Goal: Task Accomplishment & Management: Use online tool/utility

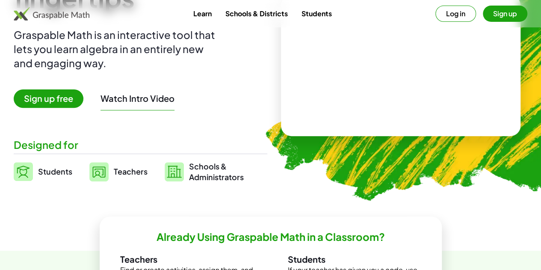
scroll to position [99, 0]
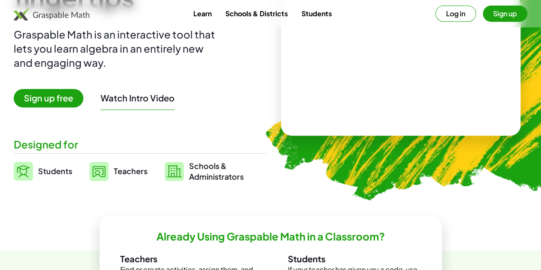
click at [70, 97] on span "Sign up free" at bounding box center [49, 98] width 70 height 18
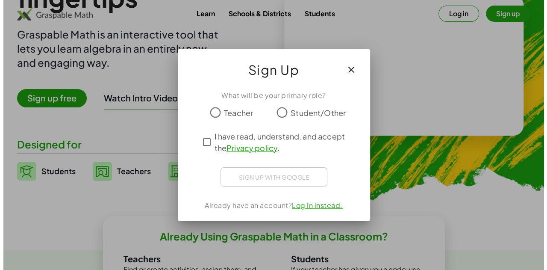
scroll to position [0, 0]
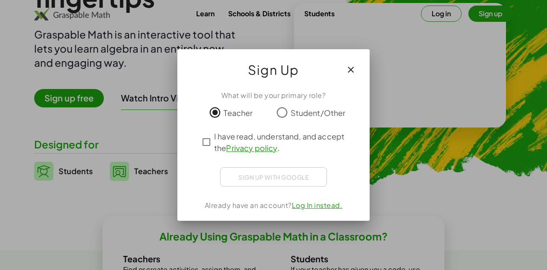
click at [253, 177] on div "Sign up with Google Sign in with Google Sign in with Google. Opens in new tab" at bounding box center [273, 176] width 107 height 19
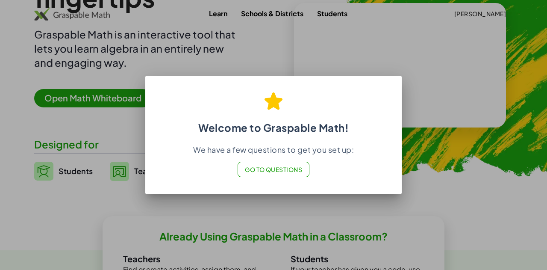
click at [277, 167] on span "Go to Questions" at bounding box center [274, 169] width 58 height 8
click at [280, 168] on span "Go to Questions" at bounding box center [274, 169] width 58 height 8
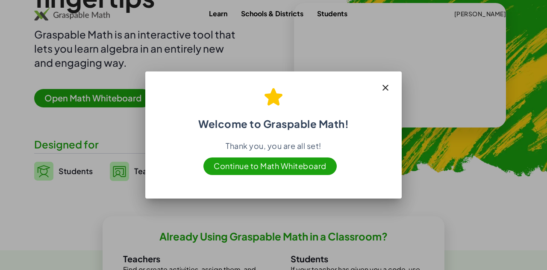
click at [275, 166] on span "Continue to Math Whiteboard" at bounding box center [269, 166] width 133 height 18
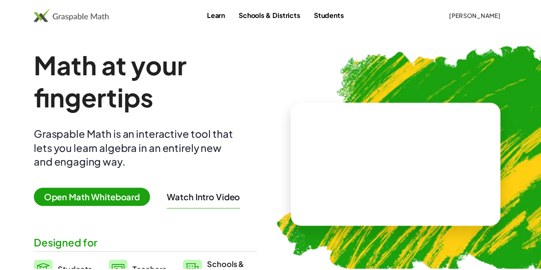
scroll to position [99, 0]
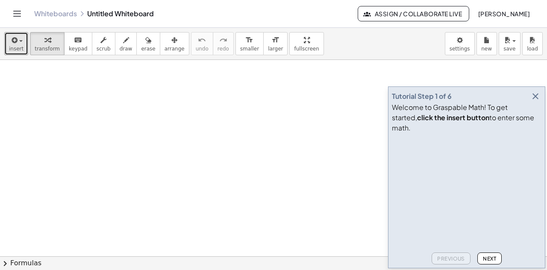
click at [21, 51] on button "insert" at bounding box center [16, 43] width 24 height 23
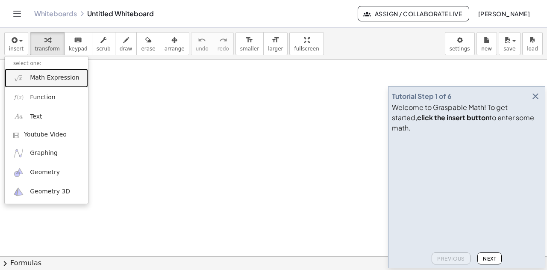
click at [39, 80] on span "Math Expression" at bounding box center [54, 78] width 49 height 9
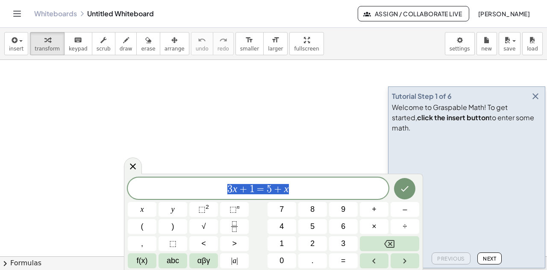
drag, startPoint x: 304, startPoint y: 192, endPoint x: 228, endPoint y: 190, distance: 76.1
click at [228, 190] on span "3 x + 1 = 5 + x" at bounding box center [258, 189] width 261 height 12
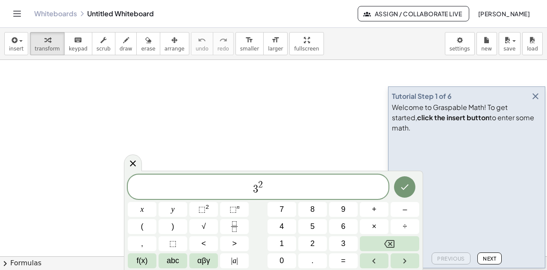
click at [403, 193] on button "Done" at bounding box center [404, 186] width 21 height 21
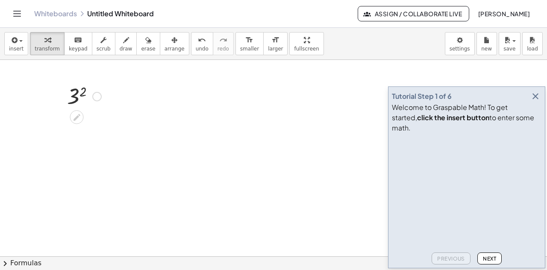
click at [74, 103] on div at bounding box center [84, 96] width 43 height 28
click at [77, 94] on div at bounding box center [84, 96] width 43 height 28
click at [106, 103] on div "3 2 9" at bounding box center [80, 110] width 53 height 60
click at [100, 99] on div at bounding box center [96, 95] width 9 height 9
click at [533, 101] on icon "button" at bounding box center [535, 96] width 10 height 10
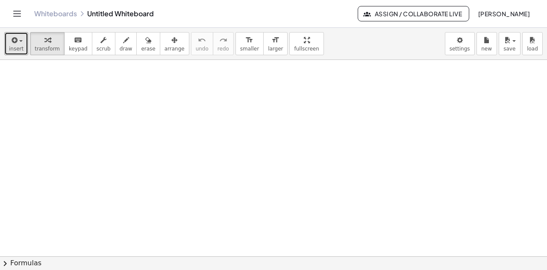
click at [18, 46] on span "insert" at bounding box center [16, 49] width 15 height 6
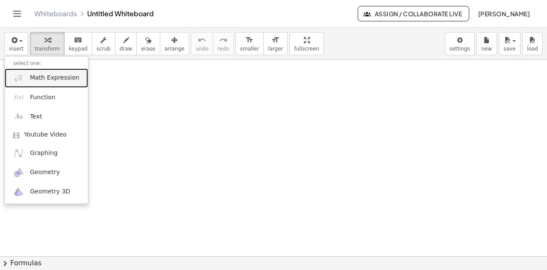
click at [51, 85] on link "Math Expression" at bounding box center [46, 77] width 83 height 19
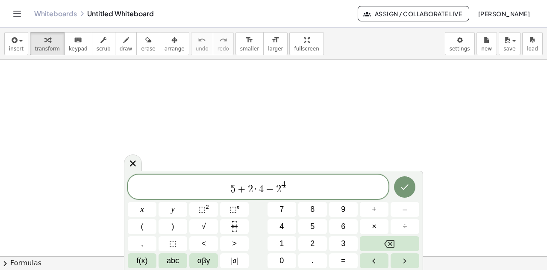
click at [406, 192] on icon "Done" at bounding box center [405, 187] width 10 height 10
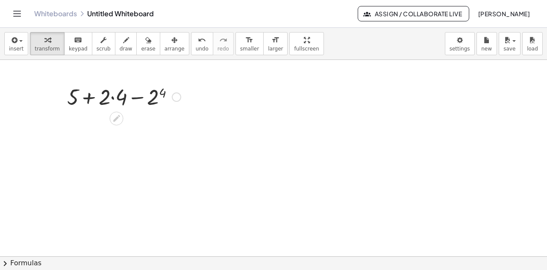
click at [120, 122] on icon at bounding box center [116, 118] width 9 height 9
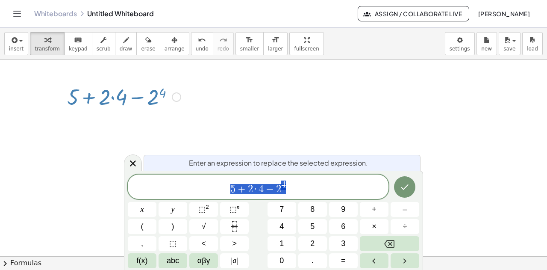
click at [174, 99] on div at bounding box center [176, 96] width 9 height 9
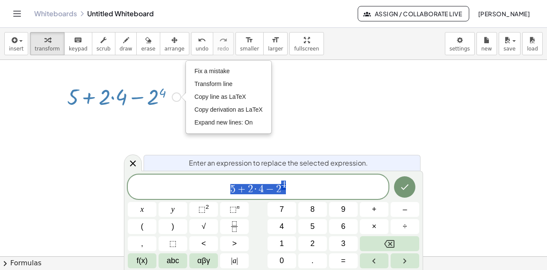
click at [174, 99] on div "Fix a mistake Transform line Copy line as LaTeX Copy derivation as LaTeX Expand…" at bounding box center [176, 96] width 9 height 9
click at [162, 95] on div at bounding box center [124, 96] width 122 height 29
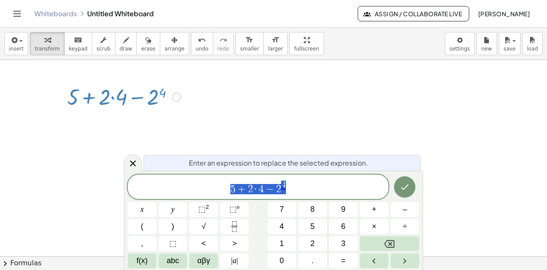
click at [158, 97] on div at bounding box center [124, 96] width 122 height 29
click at [153, 99] on div at bounding box center [124, 96] width 122 height 29
click at [117, 103] on div at bounding box center [124, 96] width 122 height 29
click at [107, 91] on div at bounding box center [124, 96] width 122 height 29
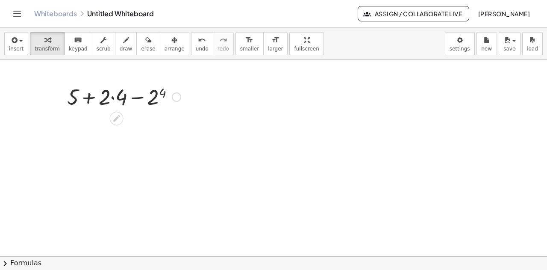
click at [109, 102] on div at bounding box center [124, 96] width 122 height 29
click at [116, 98] on div at bounding box center [124, 96] width 122 height 29
